Goal: Complete application form

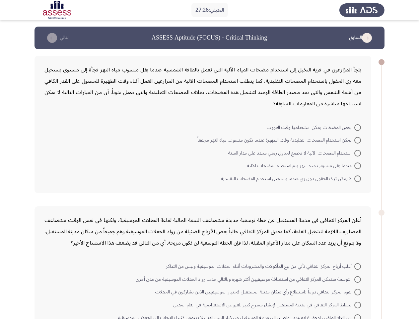
click at [209, 173] on form "بعض المضخات يمكن استخدامها وقت الغروب يمكن استخدام المضخات التقليدية وقت الظهير…" at bounding box center [202, 152] width 317 height 64
click at [361, 38] on button "السابق" at bounding box center [362, 38] width 30 height 11
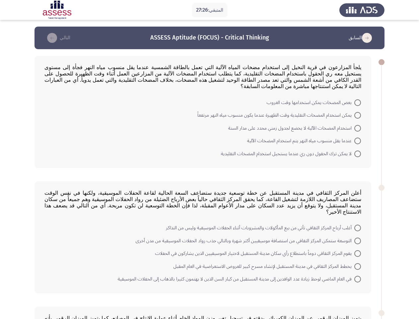
click at [58, 38] on button "التالي" at bounding box center [57, 38] width 30 height 11
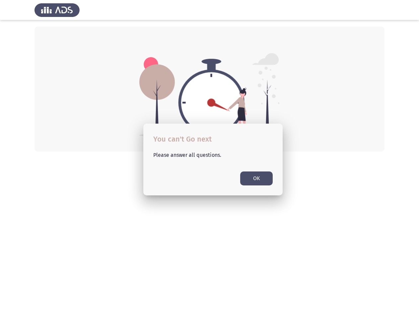
click at [314, 127] on div at bounding box center [209, 159] width 419 height 319
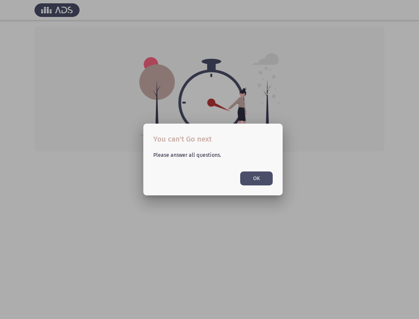
click at [280, 140] on mat-dialog-container "You can't Go next Please answer all questions. OK" at bounding box center [212, 158] width 139 height 71
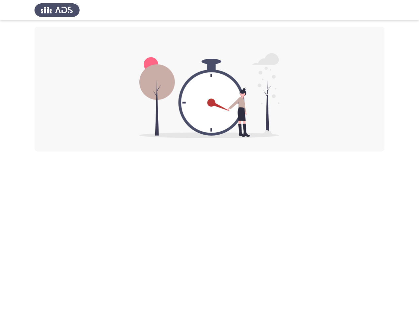
click at [295, 151] on html at bounding box center [209, 75] width 419 height 151
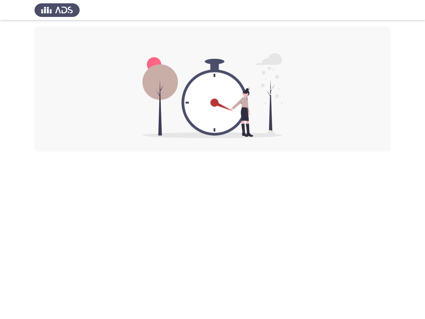
click at [304, 151] on html at bounding box center [212, 75] width 425 height 151
click at [291, 151] on html at bounding box center [212, 75] width 425 height 151
click at [265, 151] on html at bounding box center [212, 75] width 425 height 151
click at [250, 151] on html at bounding box center [212, 75] width 425 height 151
